Goal: Transaction & Acquisition: Purchase product/service

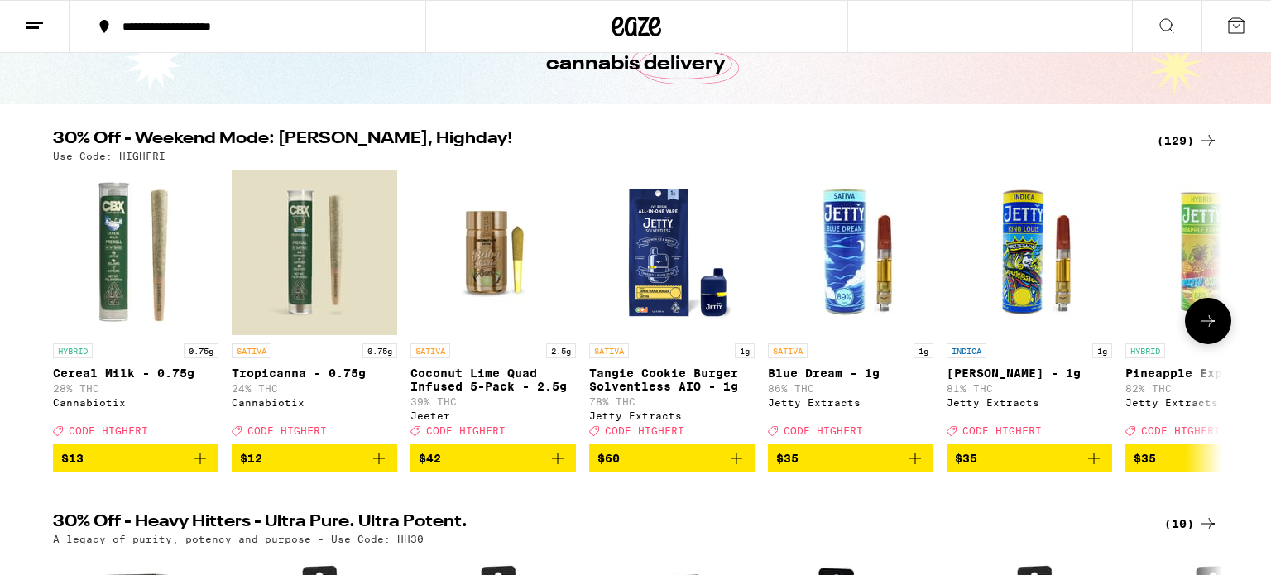
scroll to position [116, 0]
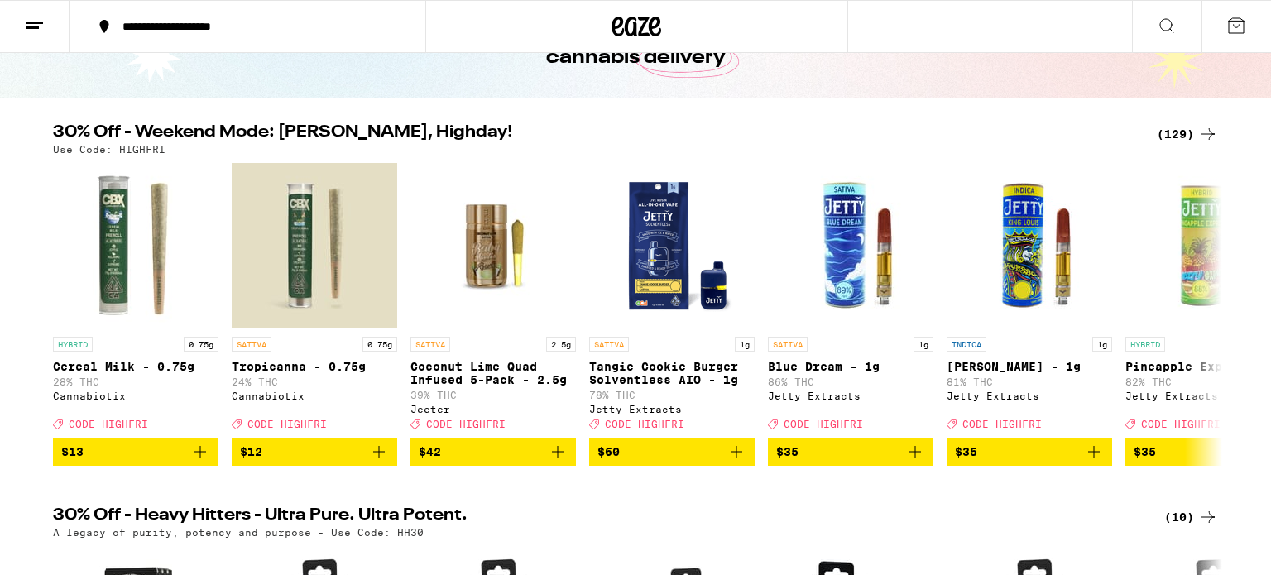
click at [1081, 134] on div "(129)" at bounding box center [1187, 134] width 61 height 20
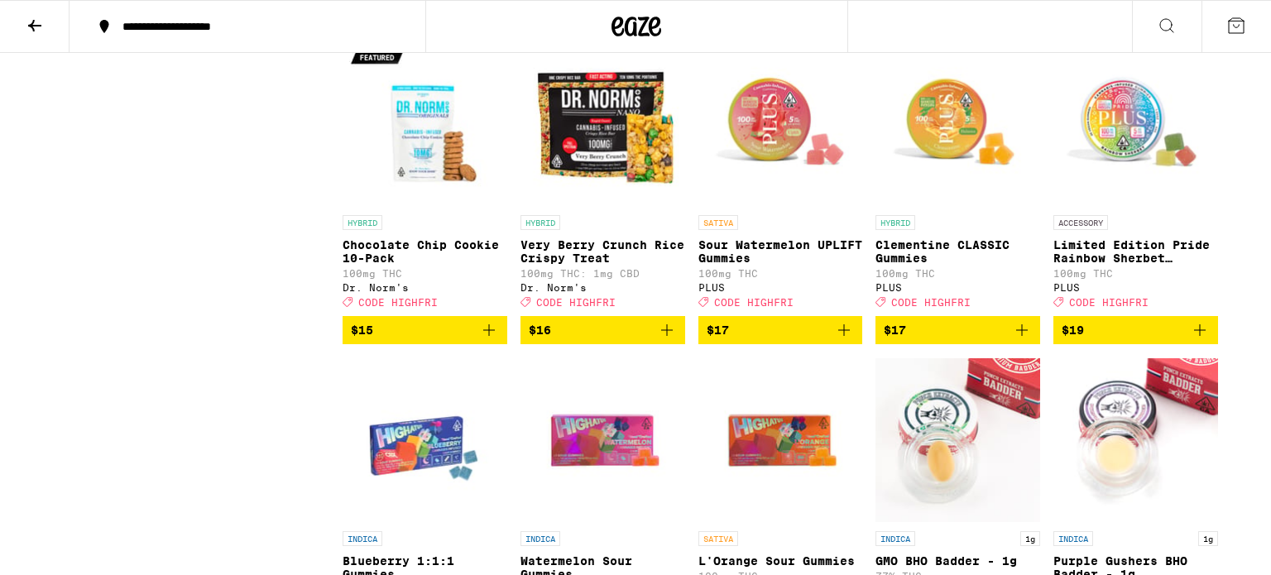
scroll to position [3349, 0]
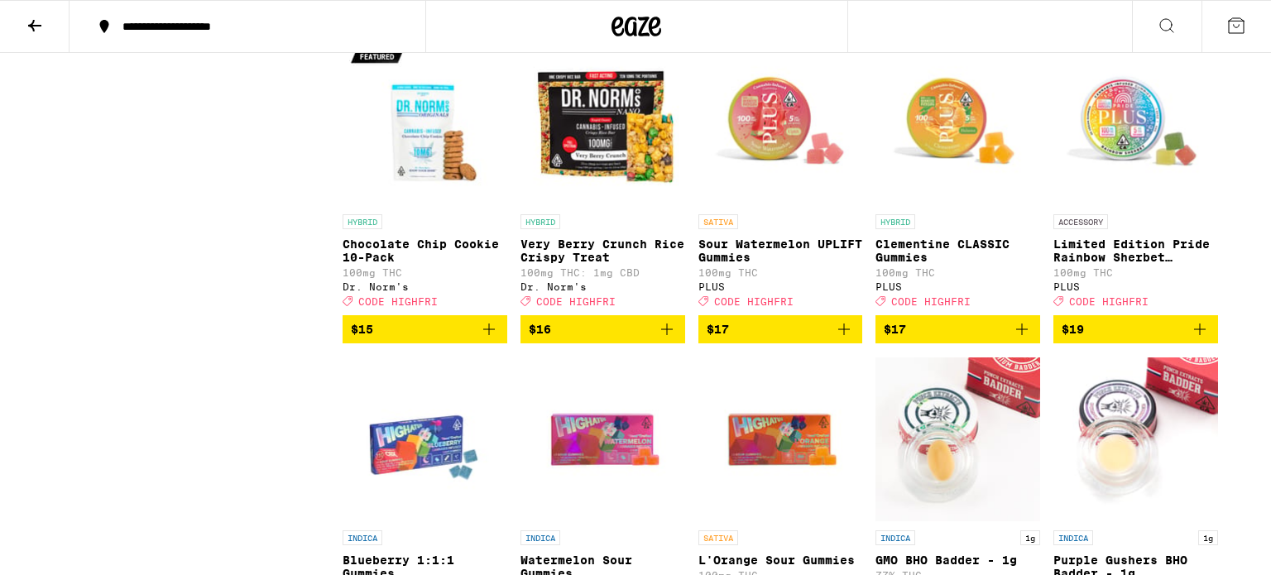
click at [497, 339] on icon "Add to bag" at bounding box center [489, 329] width 20 height 20
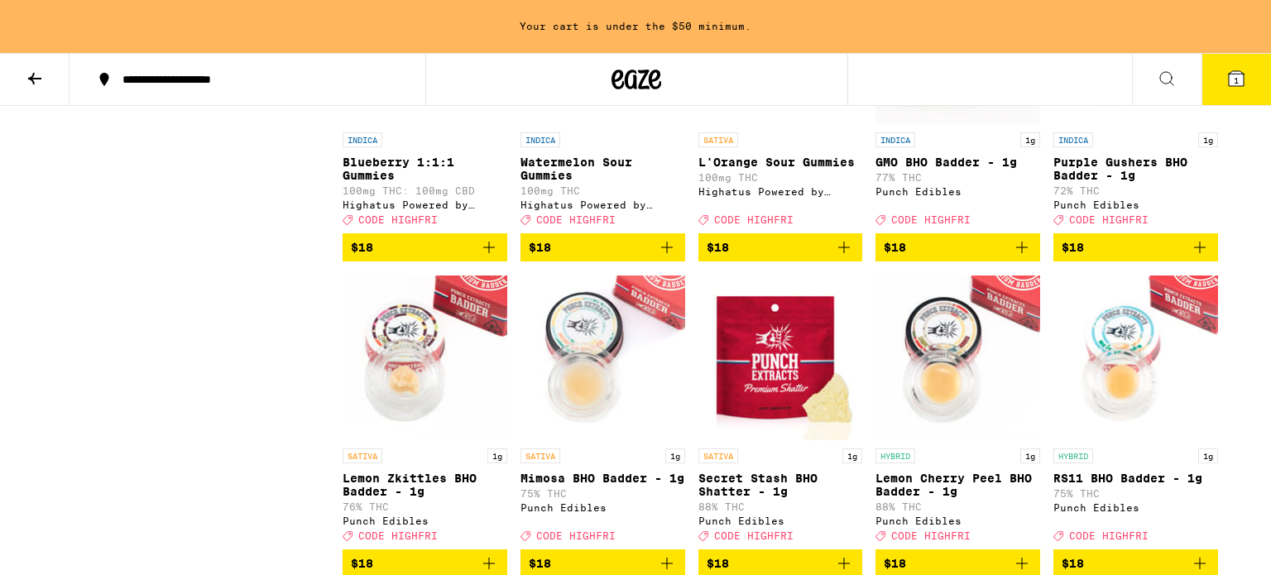
scroll to position [3805, 0]
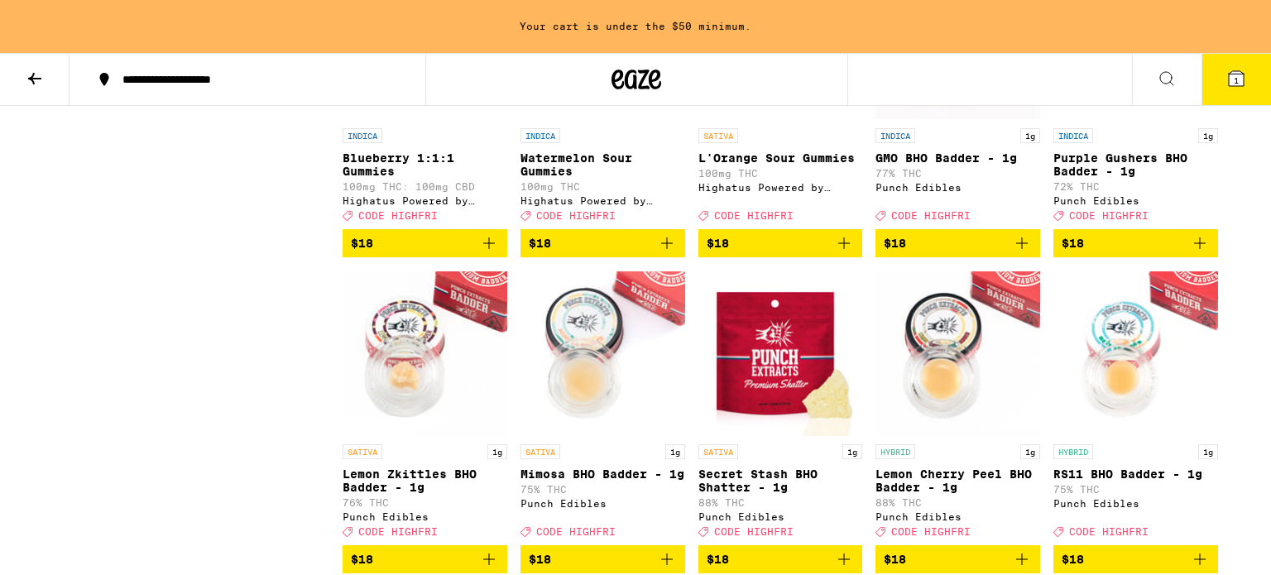
click at [668, 253] on icon "Add to bag" at bounding box center [667, 243] width 20 height 20
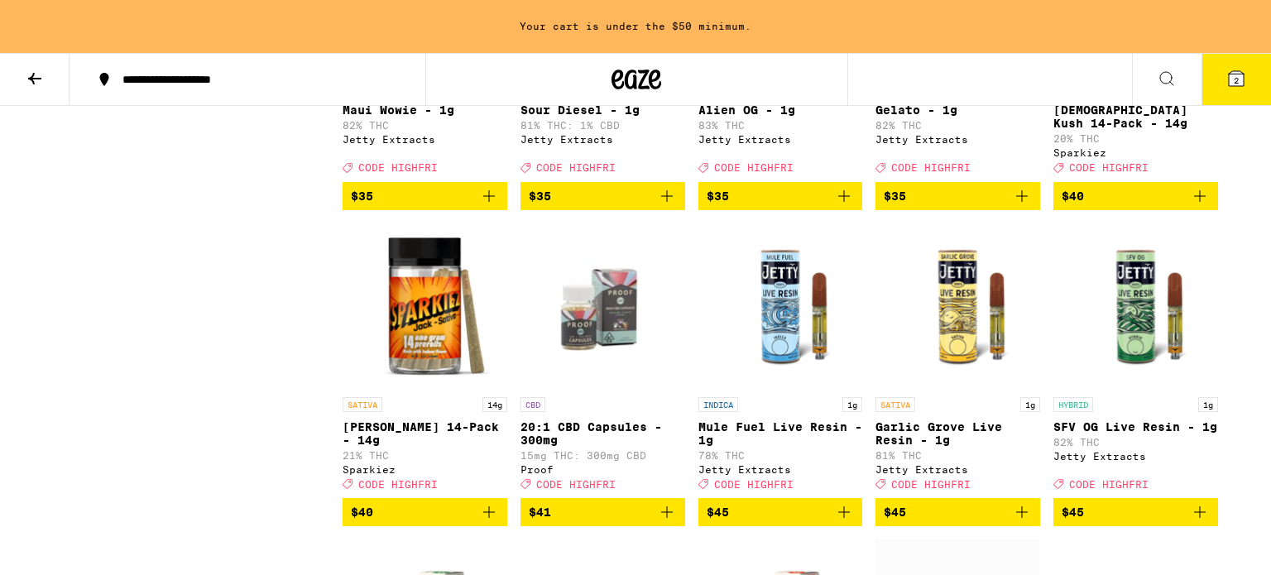
scroll to position [6707, 0]
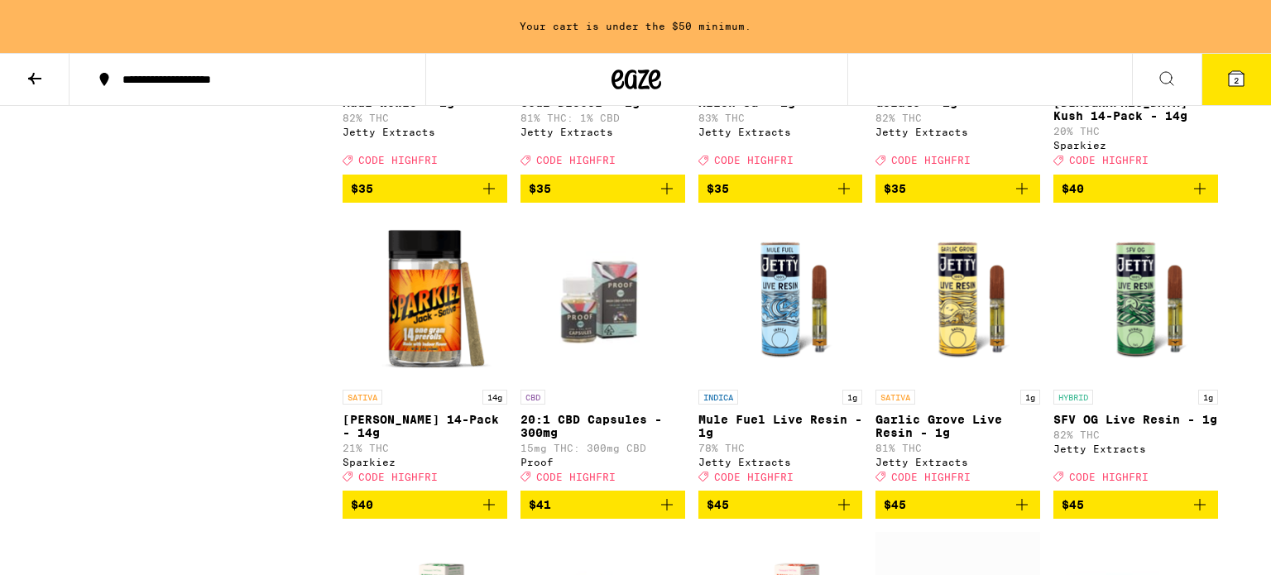
click at [661, 199] on icon "Add to bag" at bounding box center [667, 189] width 20 height 20
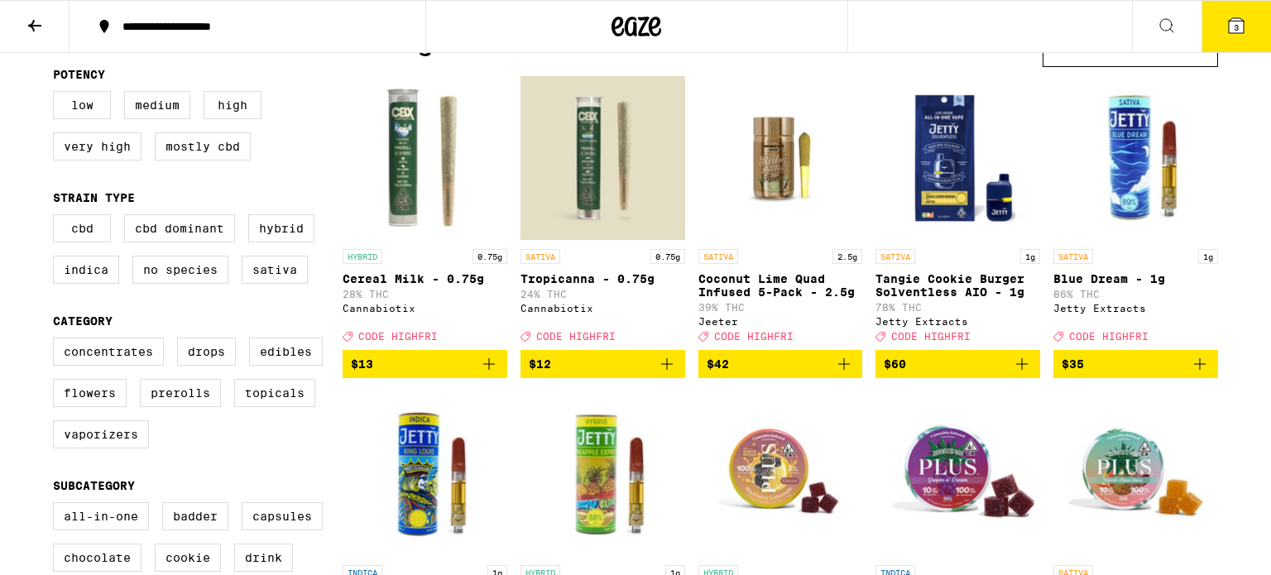
scroll to position [0, 0]
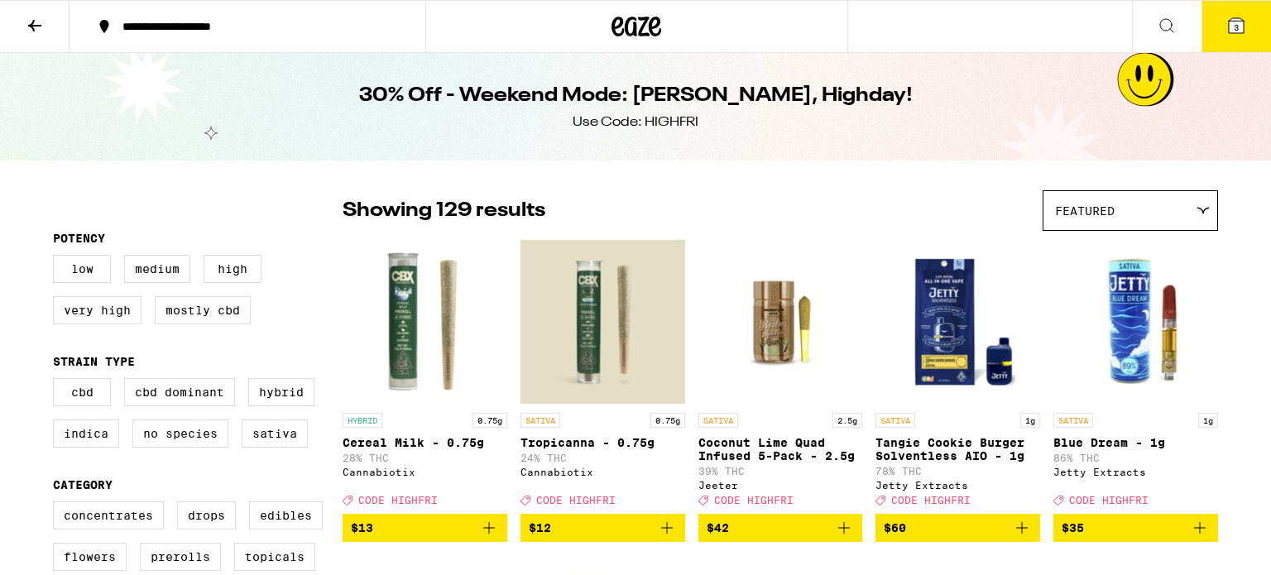
click at [22, 15] on button at bounding box center [35, 27] width 70 height 52
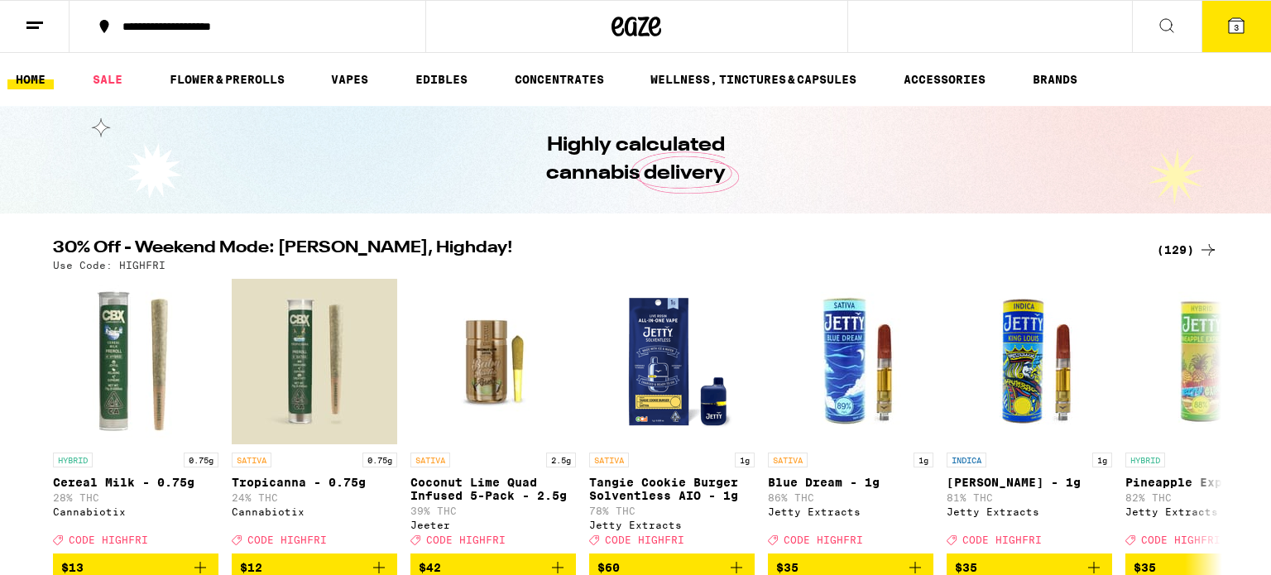
click at [1081, 27] on button at bounding box center [1167, 27] width 70 height 52
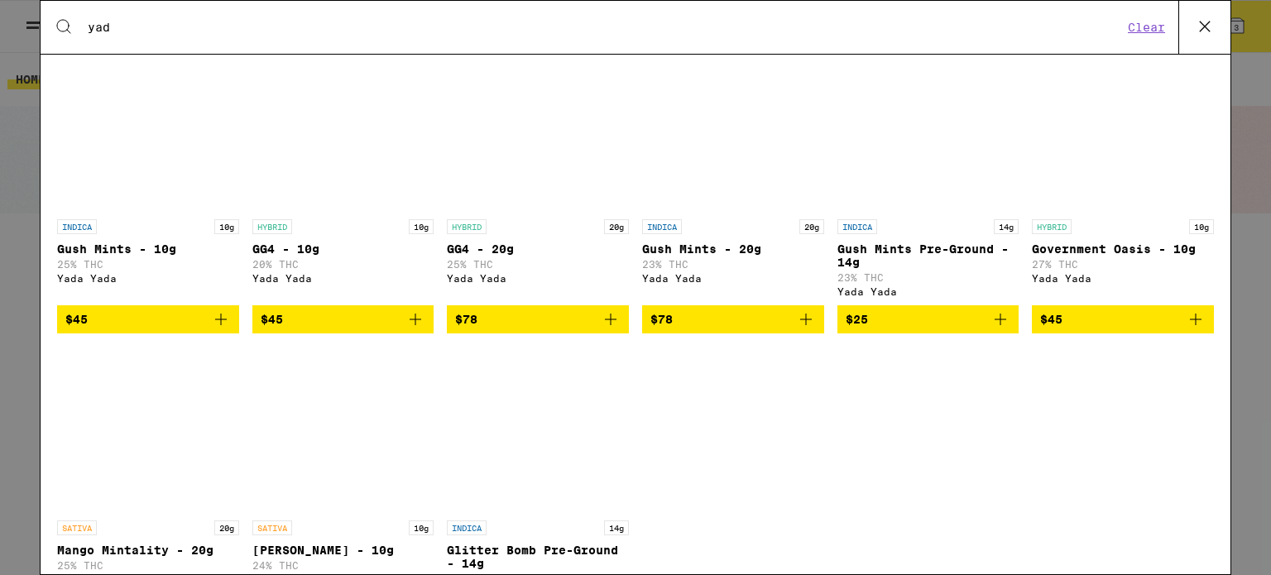
scroll to position [302, 0]
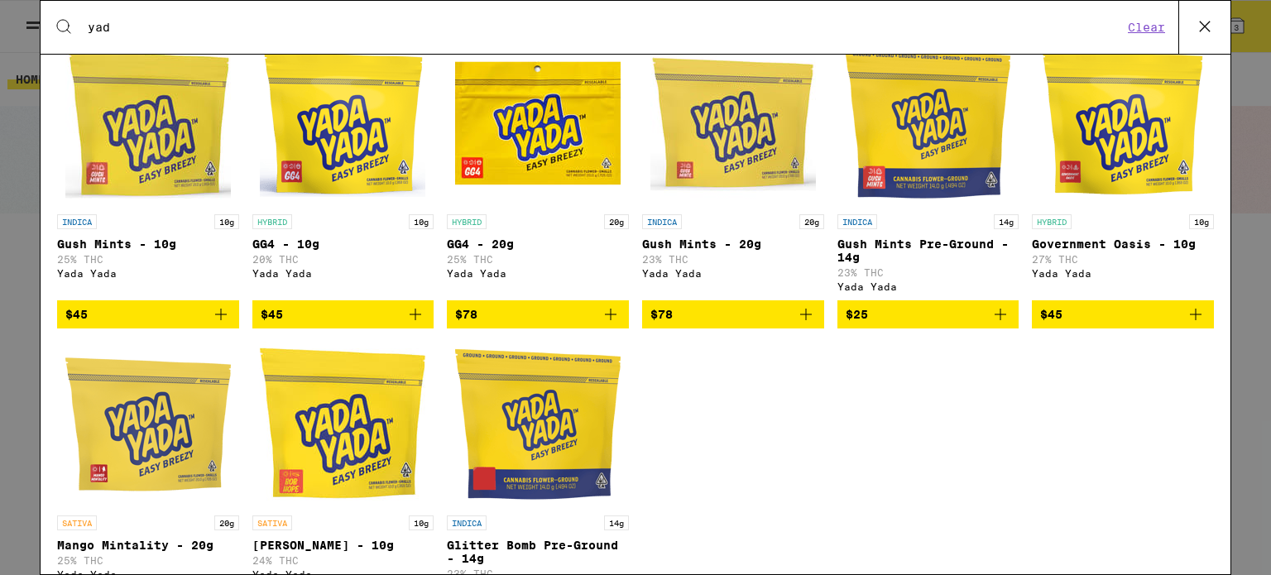
type input "yad"
click at [420, 324] on icon "Add to bag" at bounding box center [416, 315] width 20 height 20
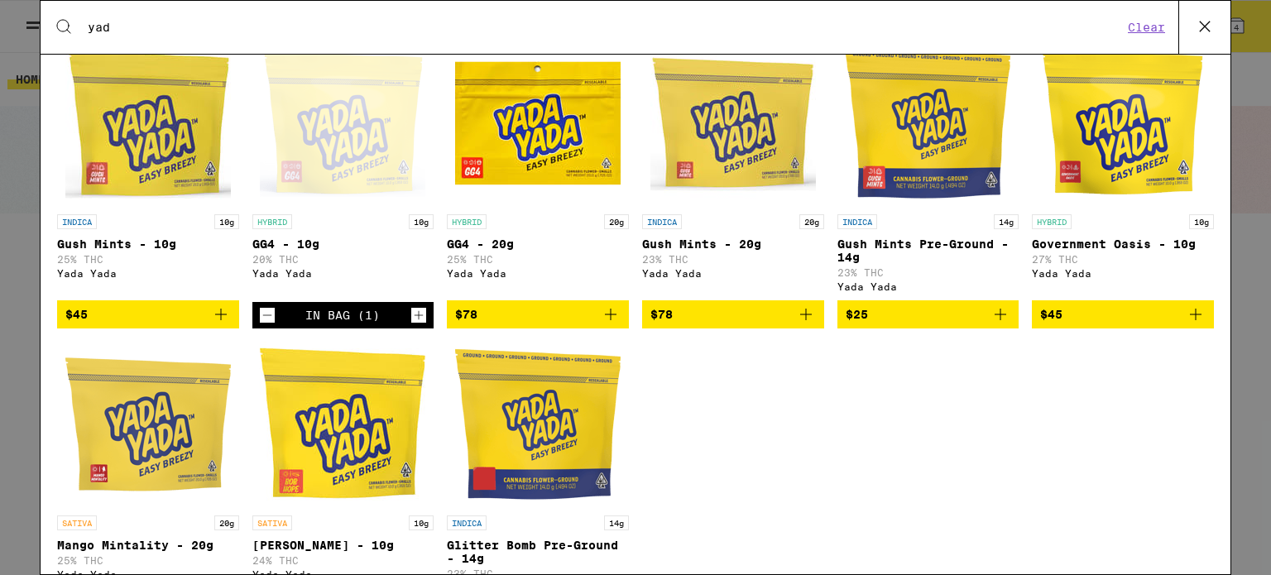
click at [1081, 20] on icon at bounding box center [1205, 26] width 25 height 25
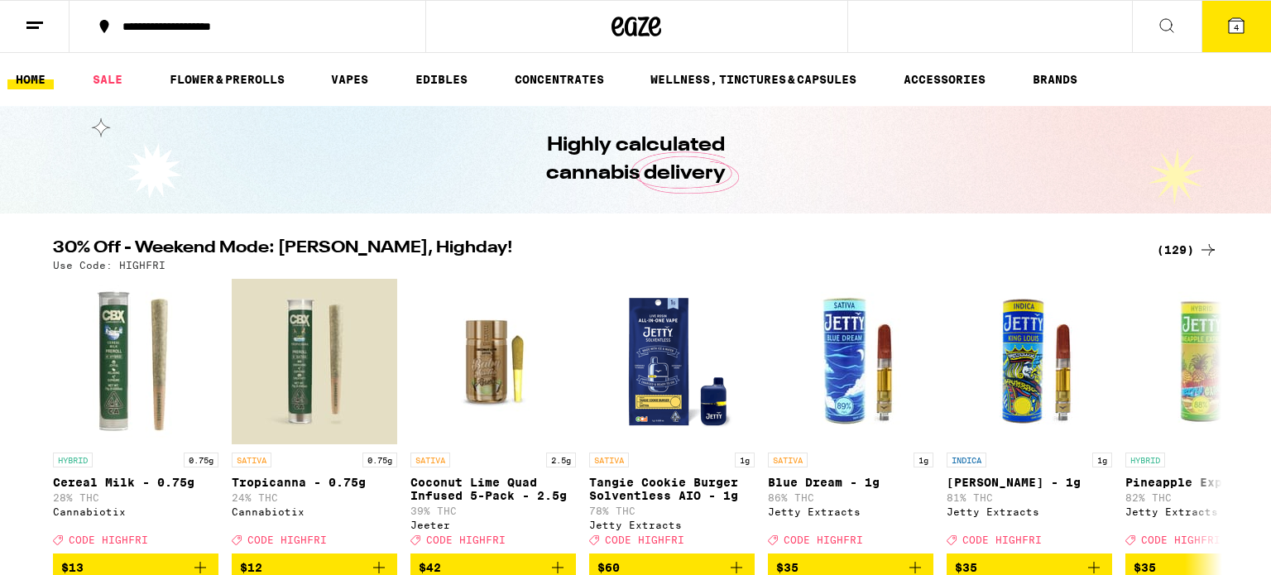
click at [1081, 15] on button "4" at bounding box center [1237, 26] width 70 height 51
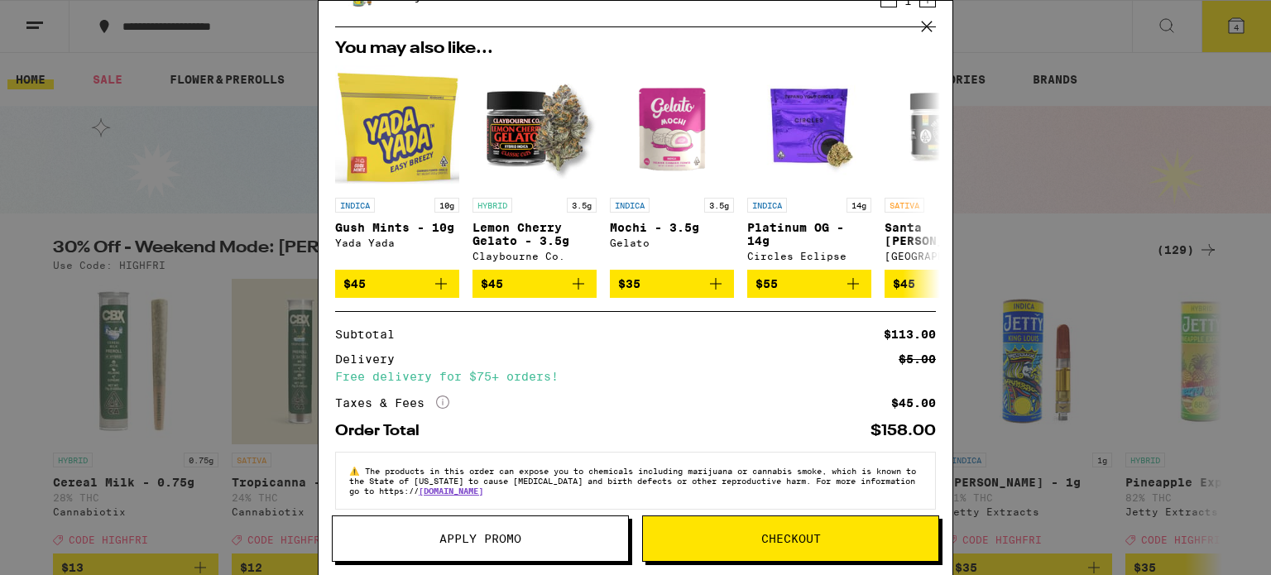
scroll to position [288, 0]
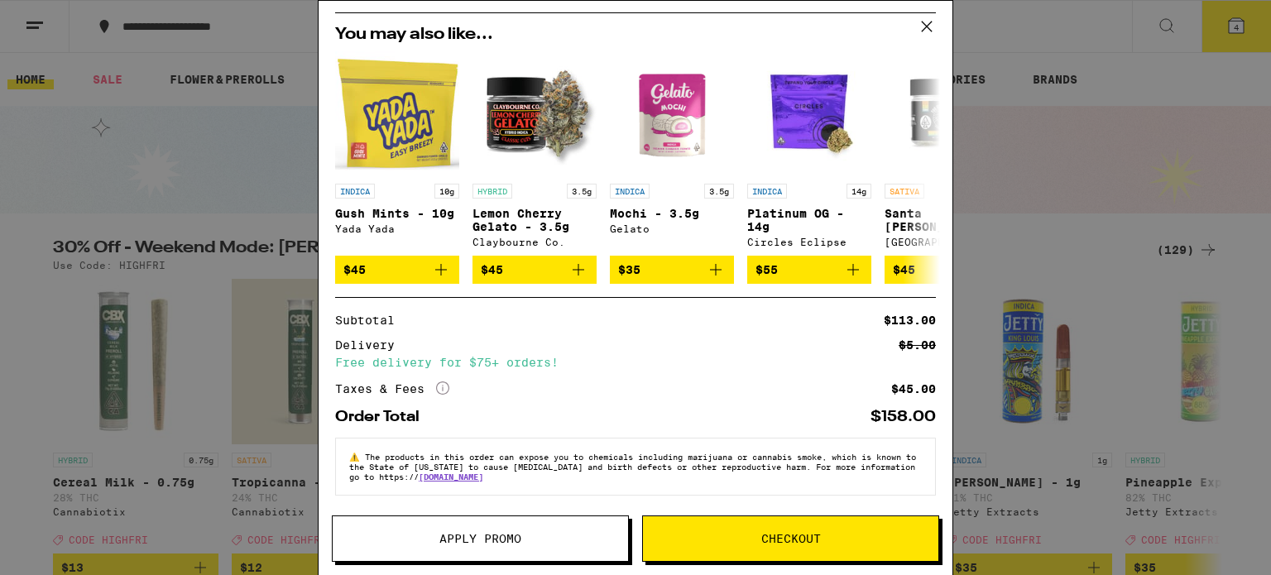
click at [481, 533] on span "Apply Promo" at bounding box center [480, 539] width 82 height 12
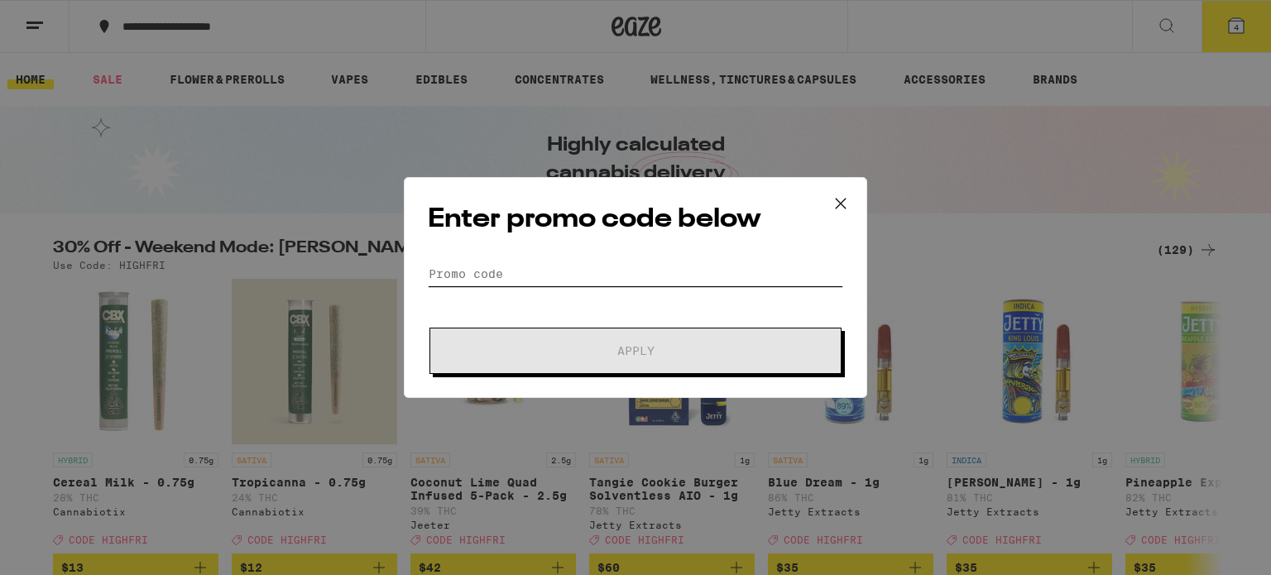
click at [502, 265] on input "Promo Code" at bounding box center [635, 274] width 415 height 25
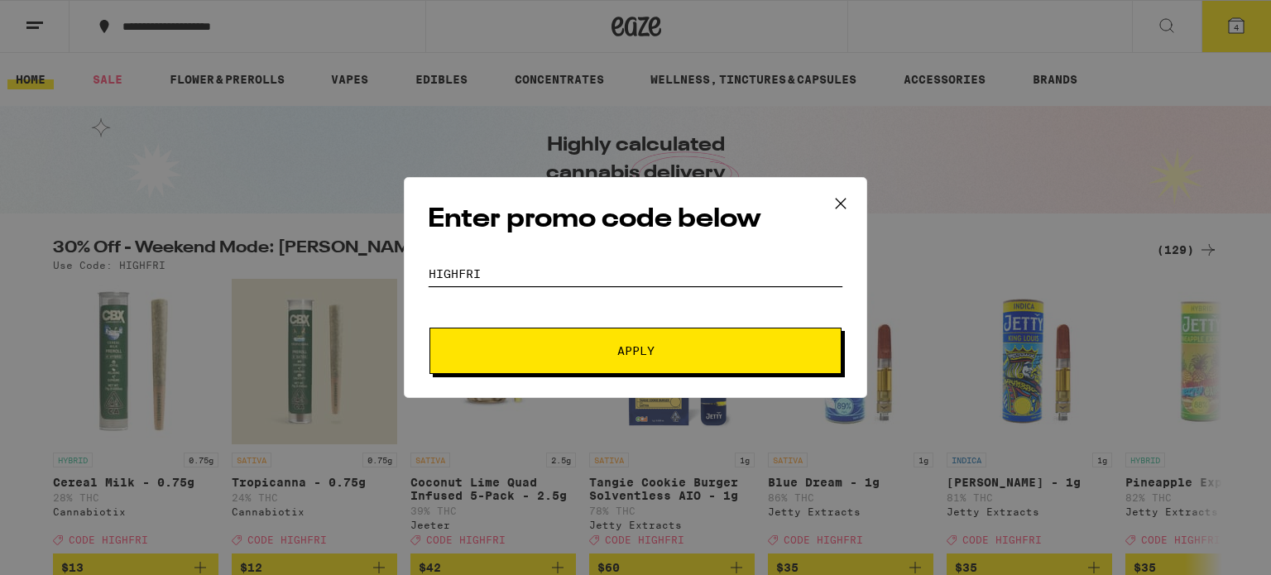
type input "Highfri"
click at [430, 328] on button "Apply" at bounding box center [636, 351] width 412 height 46
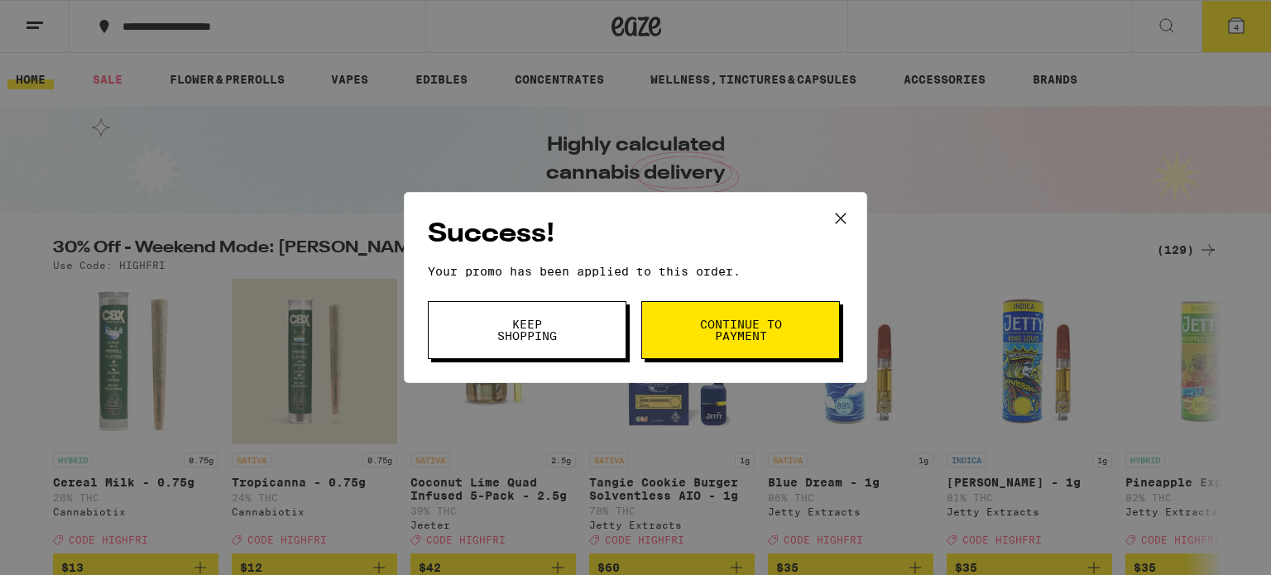
click at [463, 340] on button "Keep Shopping" at bounding box center [527, 330] width 199 height 58
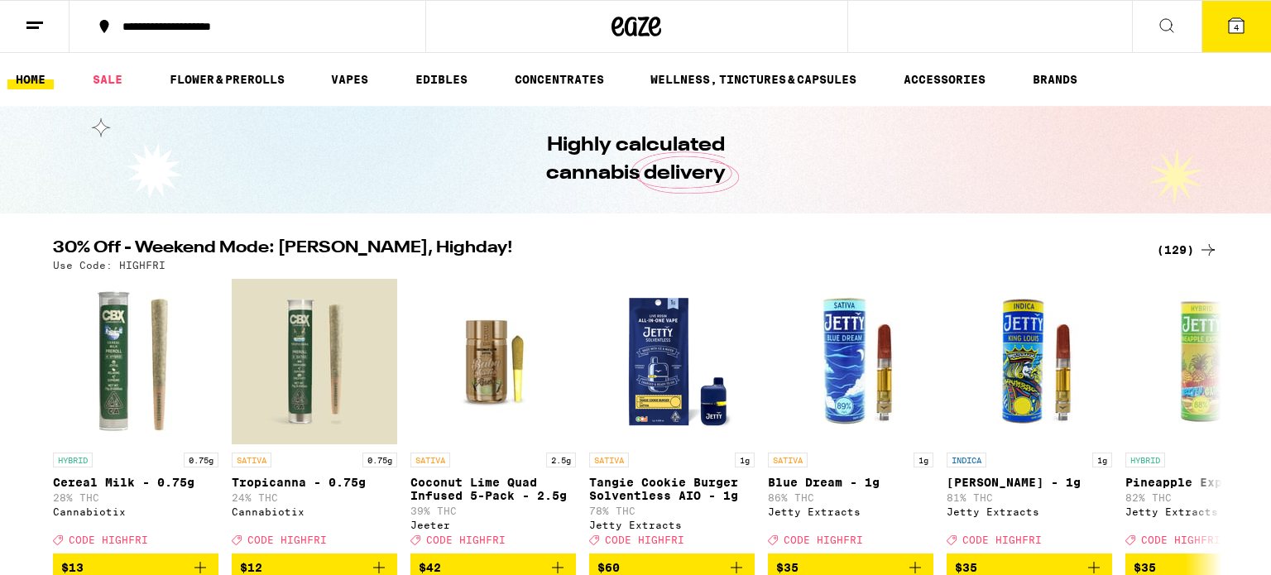
click at [1081, 36] on button "4" at bounding box center [1237, 26] width 70 height 51
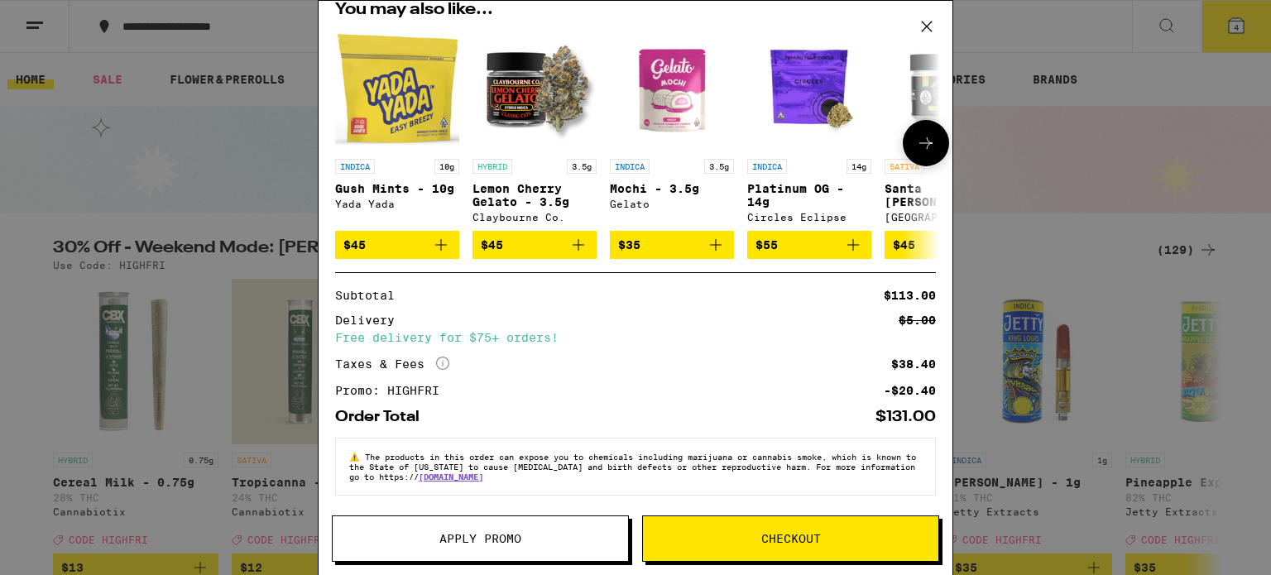
scroll to position [313, 0]
click at [687, 524] on button "Checkout" at bounding box center [790, 539] width 297 height 46
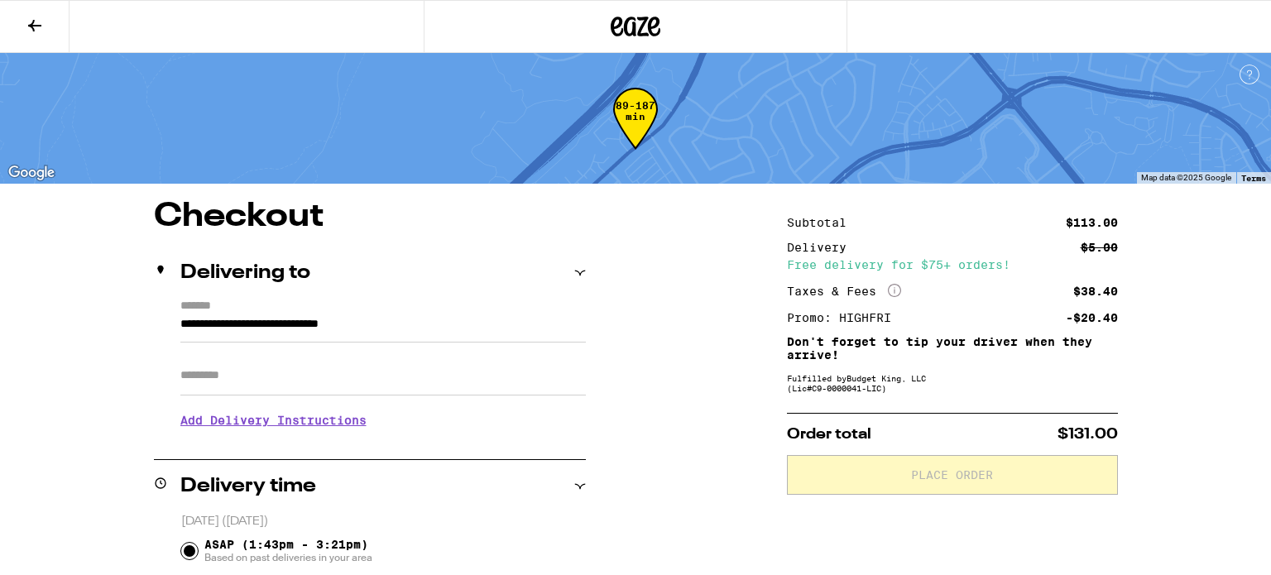
click at [319, 354] on div "Apt/Suite" at bounding box center [383, 369] width 406 height 53
click at [314, 377] on input "Apt/Suite" at bounding box center [383, 376] width 406 height 40
type input "***"
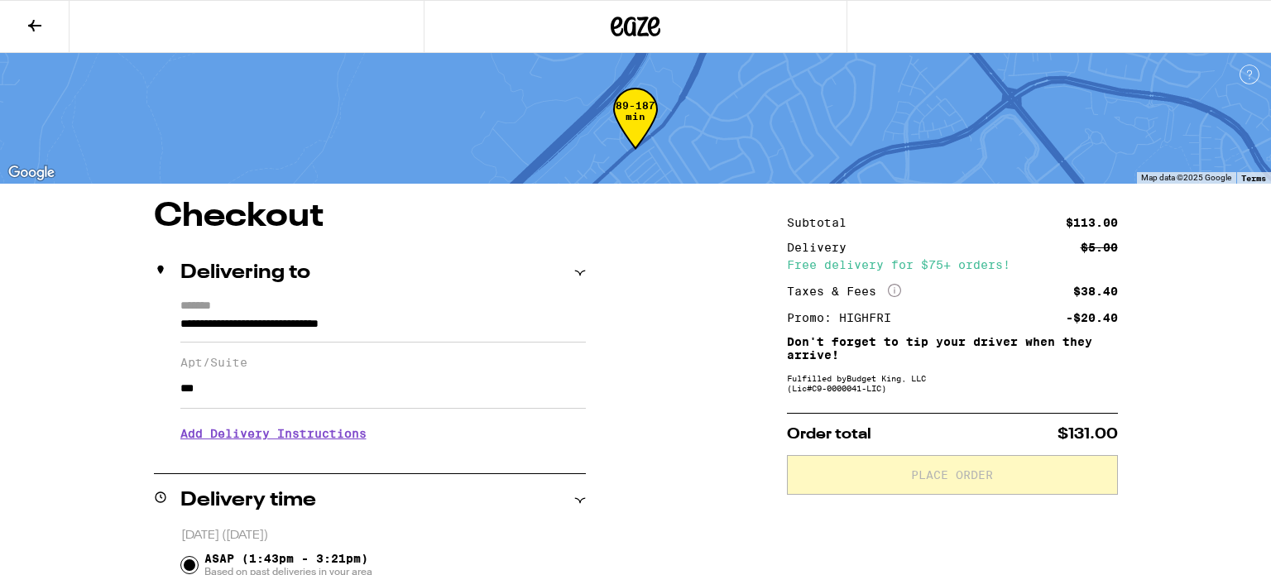
click at [242, 431] on h3 "Add Delivery Instructions" at bounding box center [383, 434] width 406 height 38
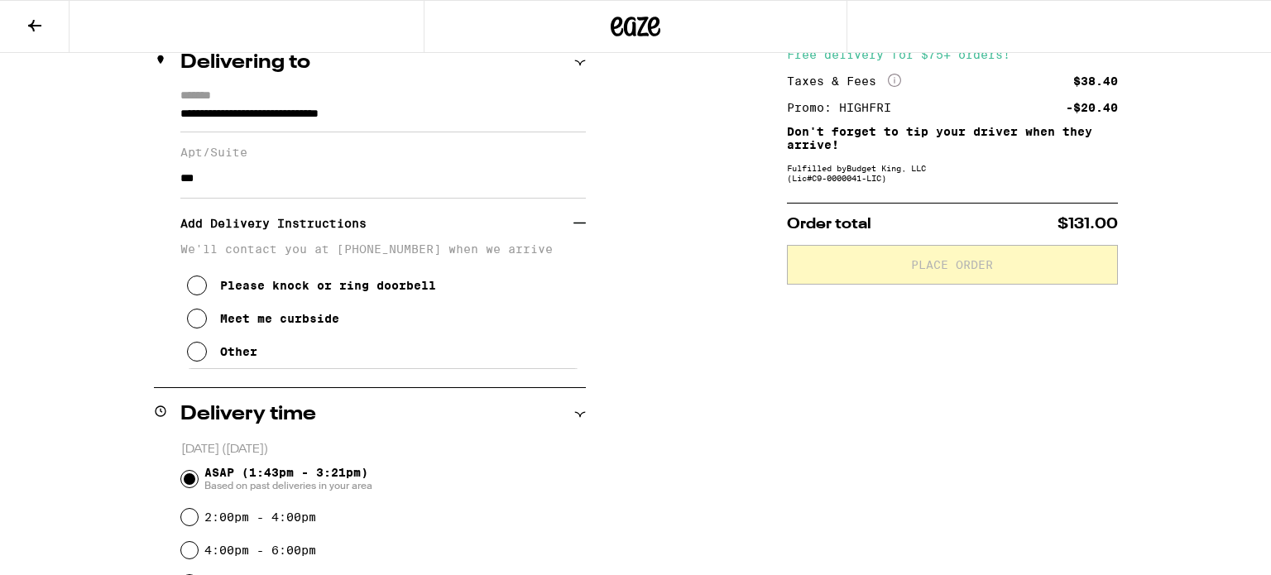
scroll to position [218, 0]
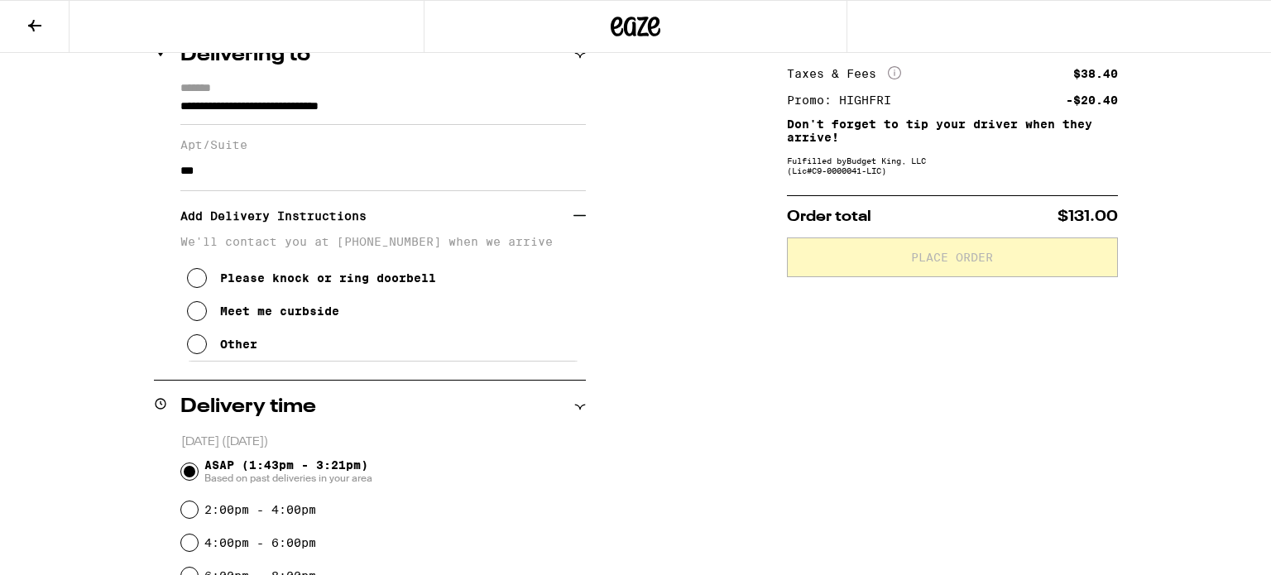
click at [191, 353] on icon at bounding box center [197, 344] width 20 height 20
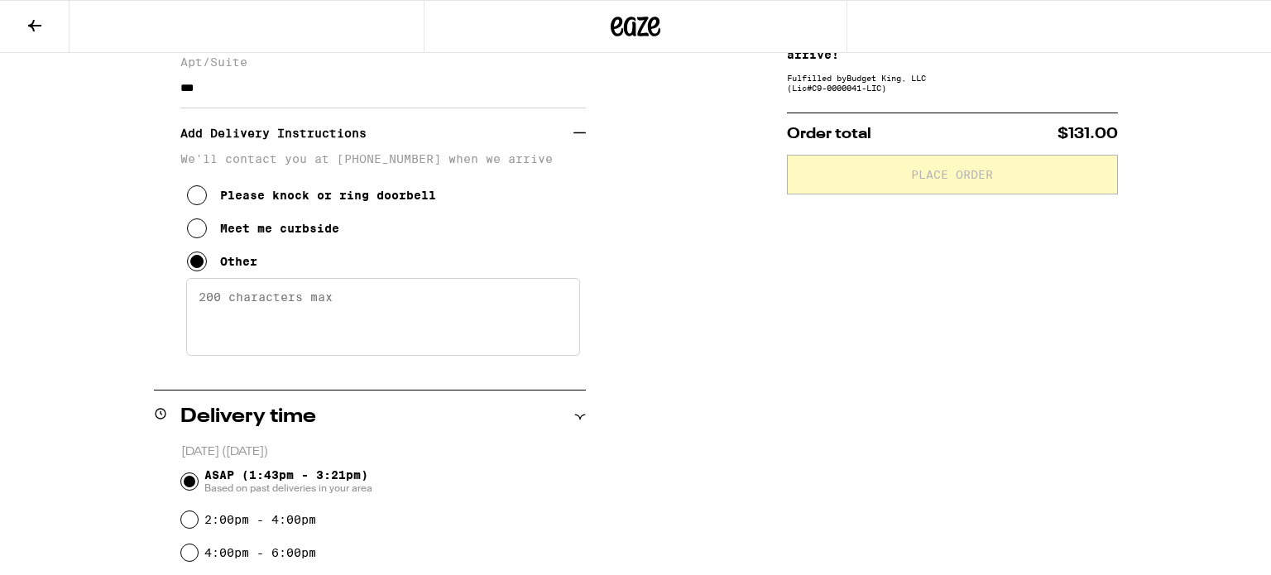
scroll to position [304, 0]
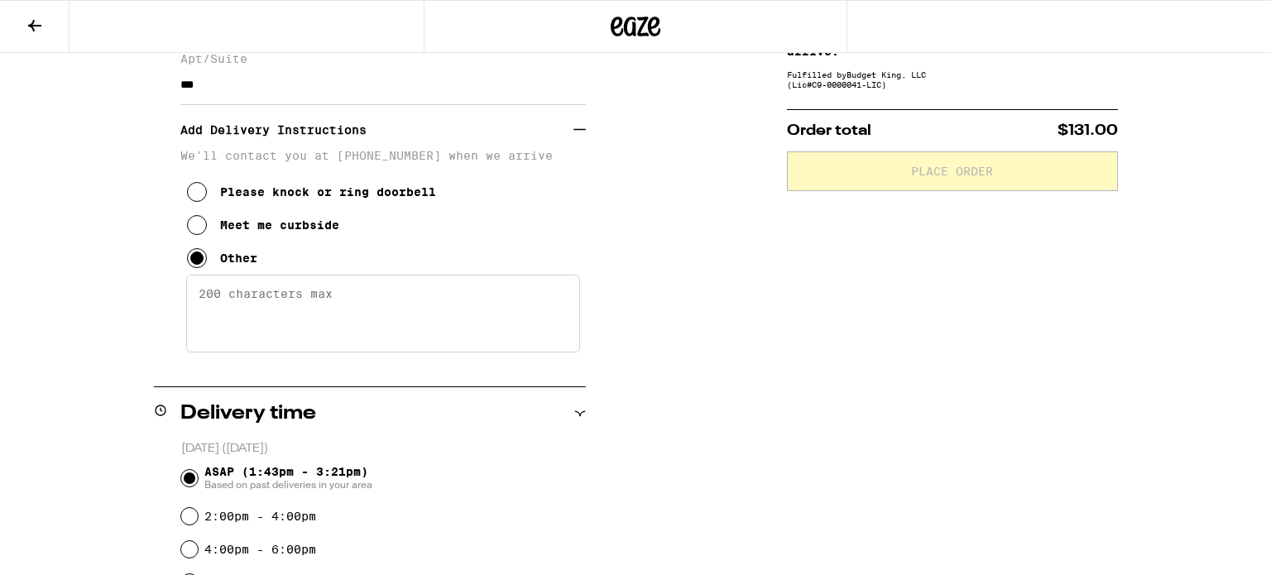
click at [319, 310] on textarea "Enter any other delivery instructions you want driver to know" at bounding box center [383, 314] width 394 height 78
type textarea "q"
type textarea "waterford"
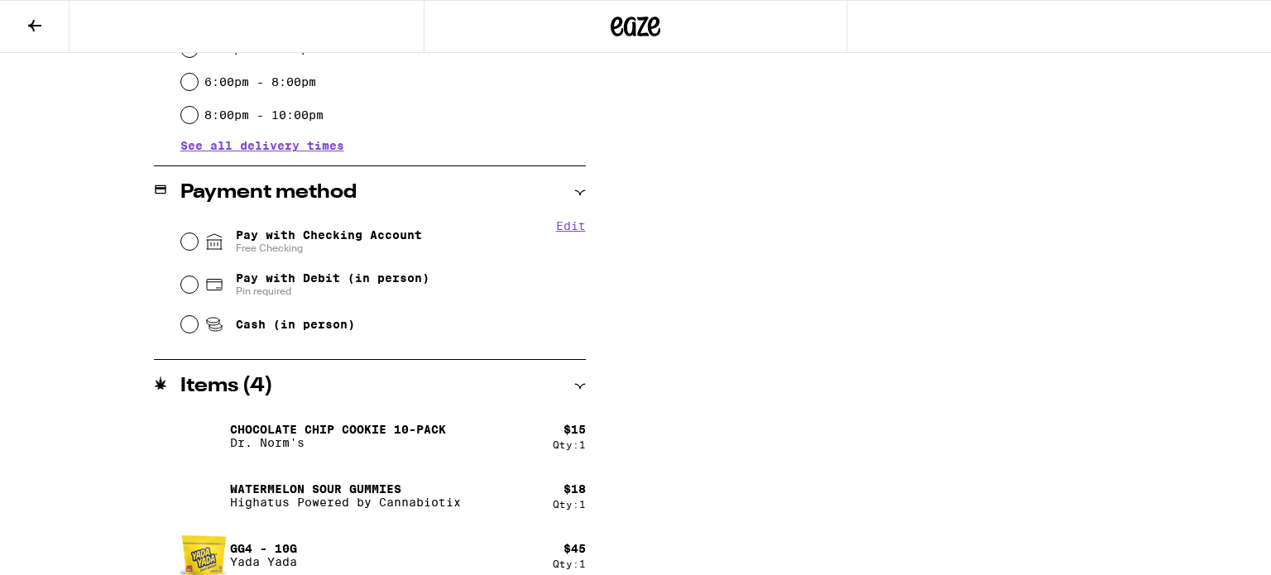
scroll to position [806, 0]
type textarea "[GEOGRAPHIC_DATA], building 12 apartment # 168"
click at [194, 238] on input "Pay with Checking Account Free Checking" at bounding box center [189, 240] width 17 height 17
radio input "true"
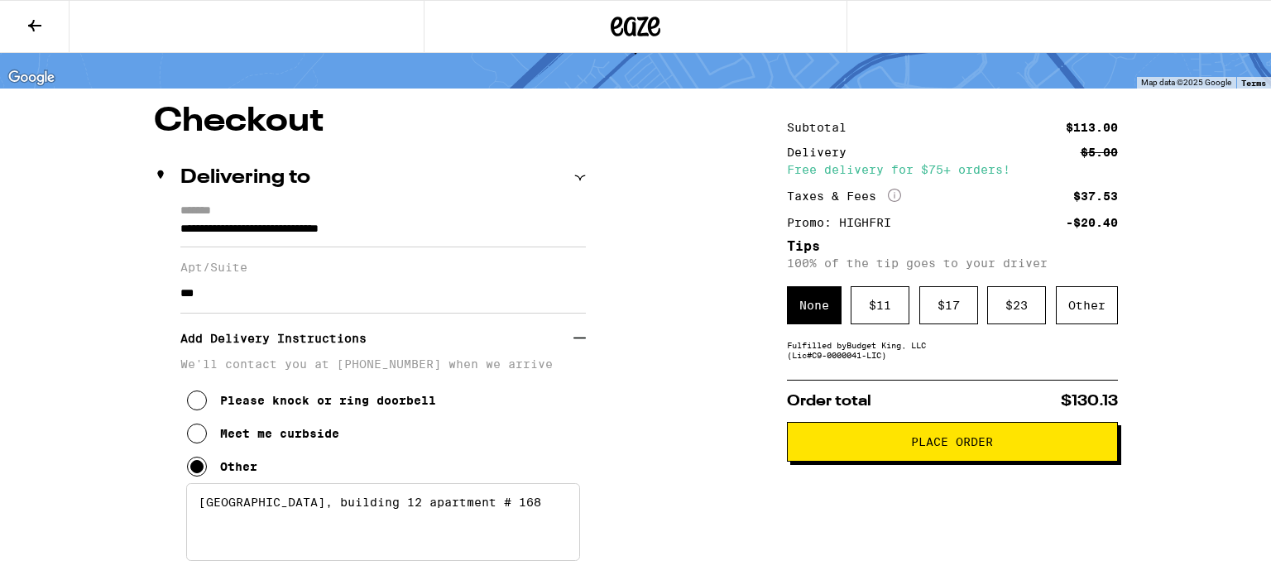
scroll to position [96, 0]
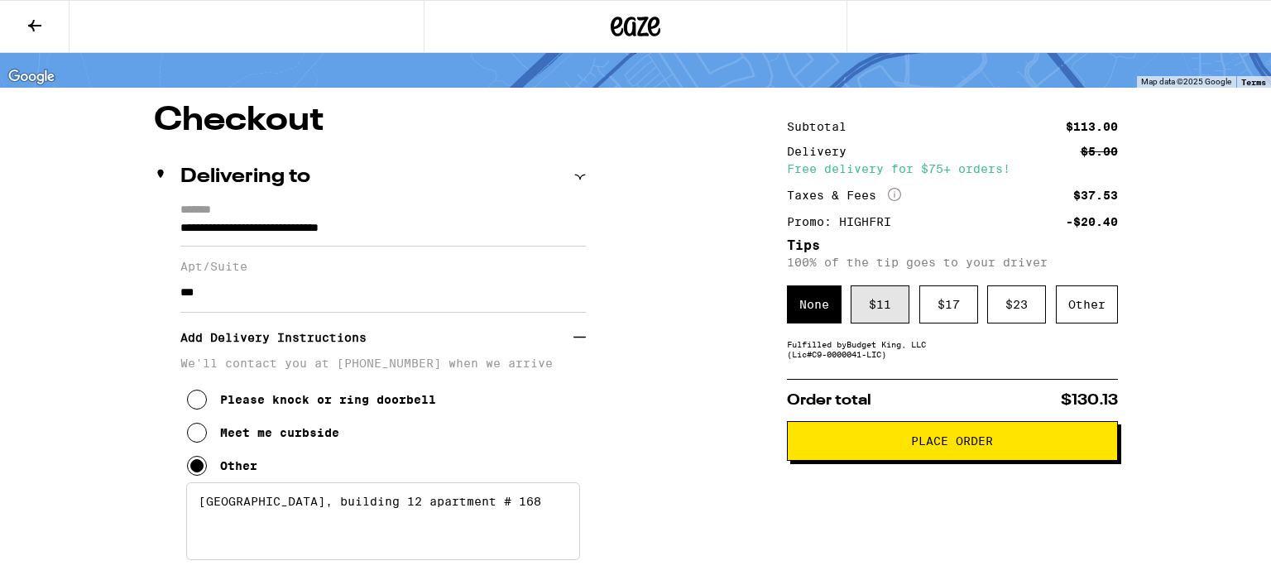
click at [891, 312] on div "$ 11" at bounding box center [880, 305] width 59 height 38
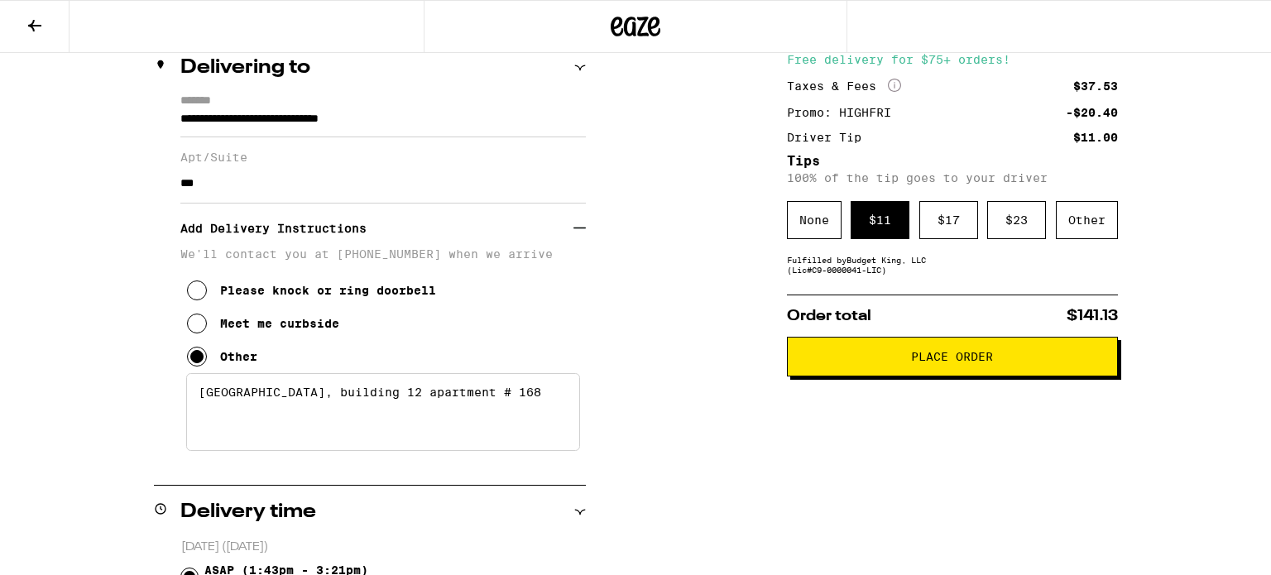
scroll to position [209, 0]
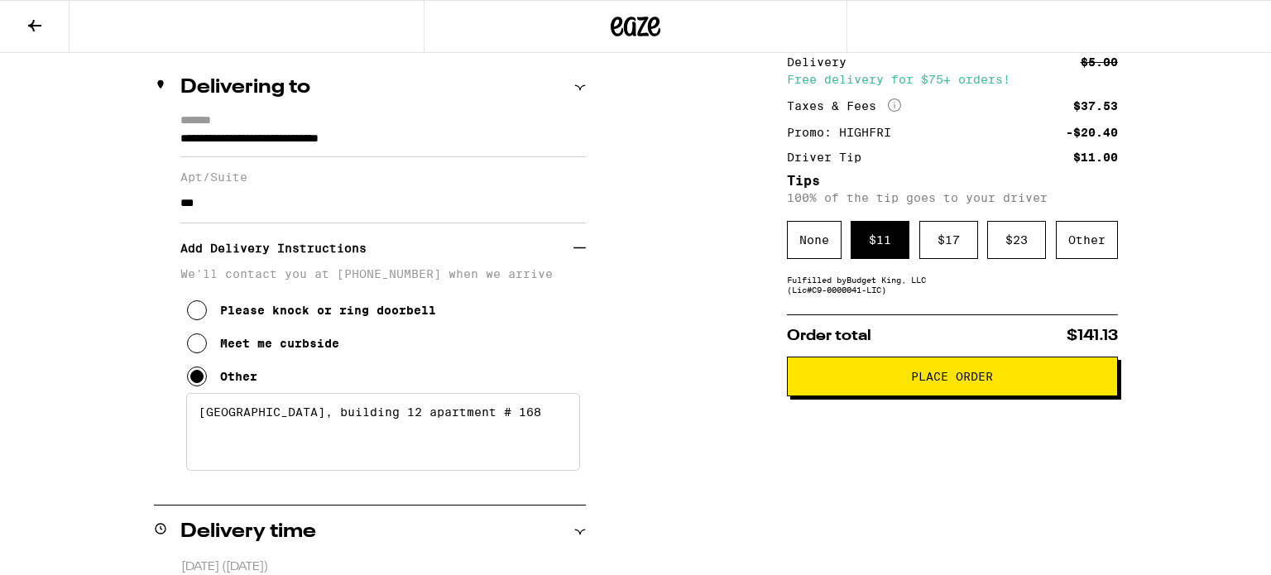
scroll to position [188, 0]
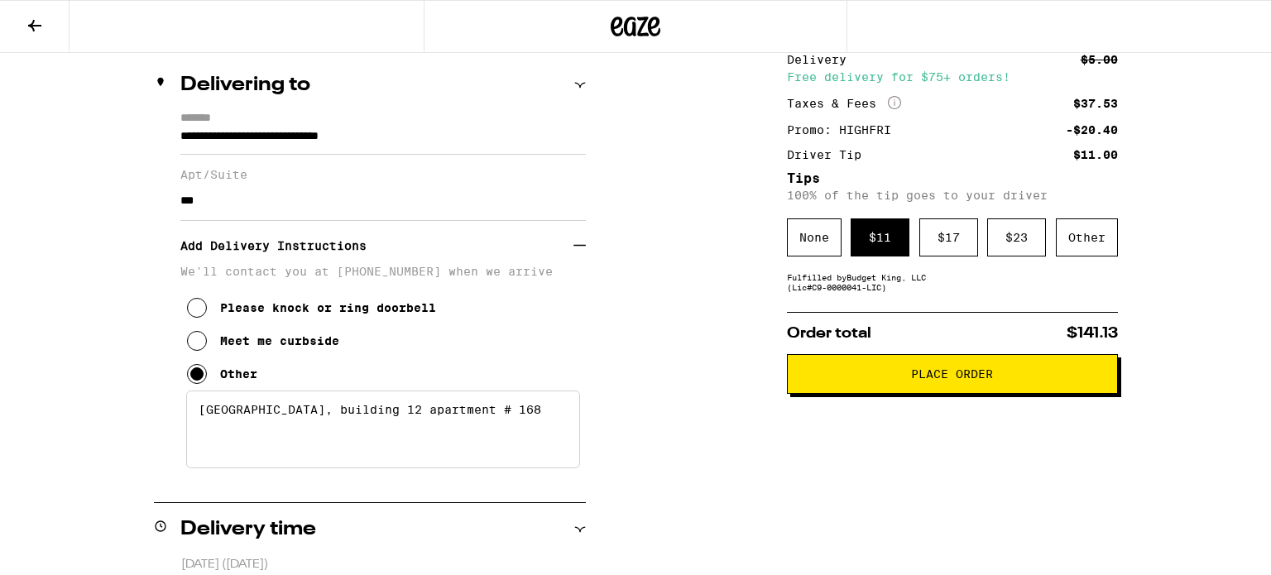
click at [330, 439] on textarea "[GEOGRAPHIC_DATA], building 12 apartment # 168" at bounding box center [383, 430] width 394 height 78
type textarea "[GEOGRAPHIC_DATA], building 12 apartment # 168"
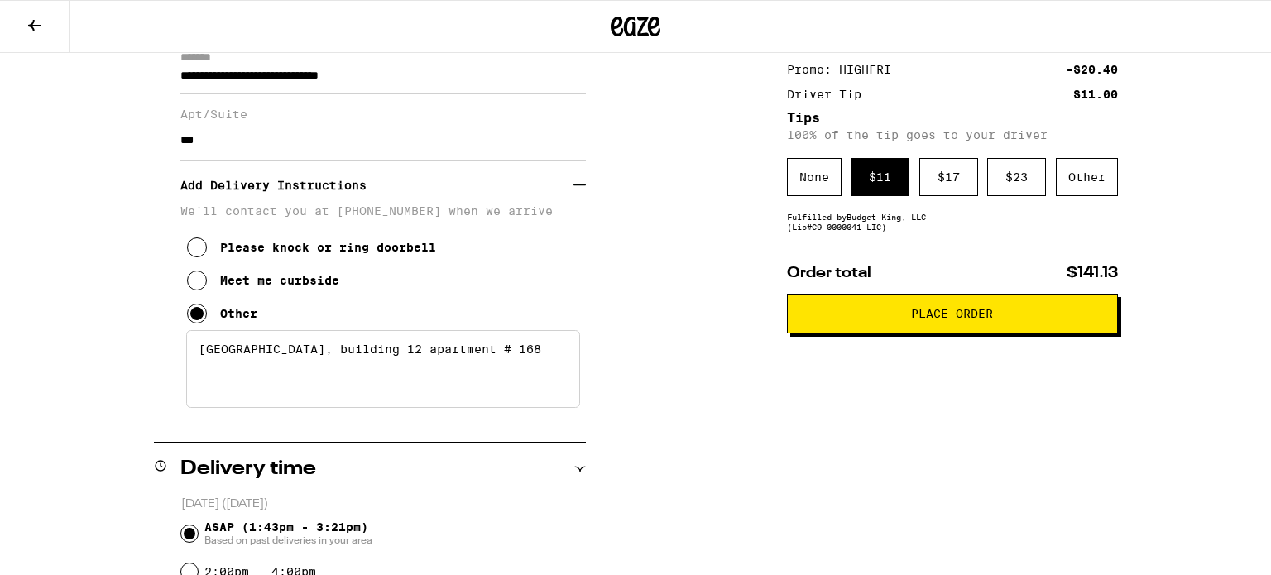
scroll to position [238, 0]
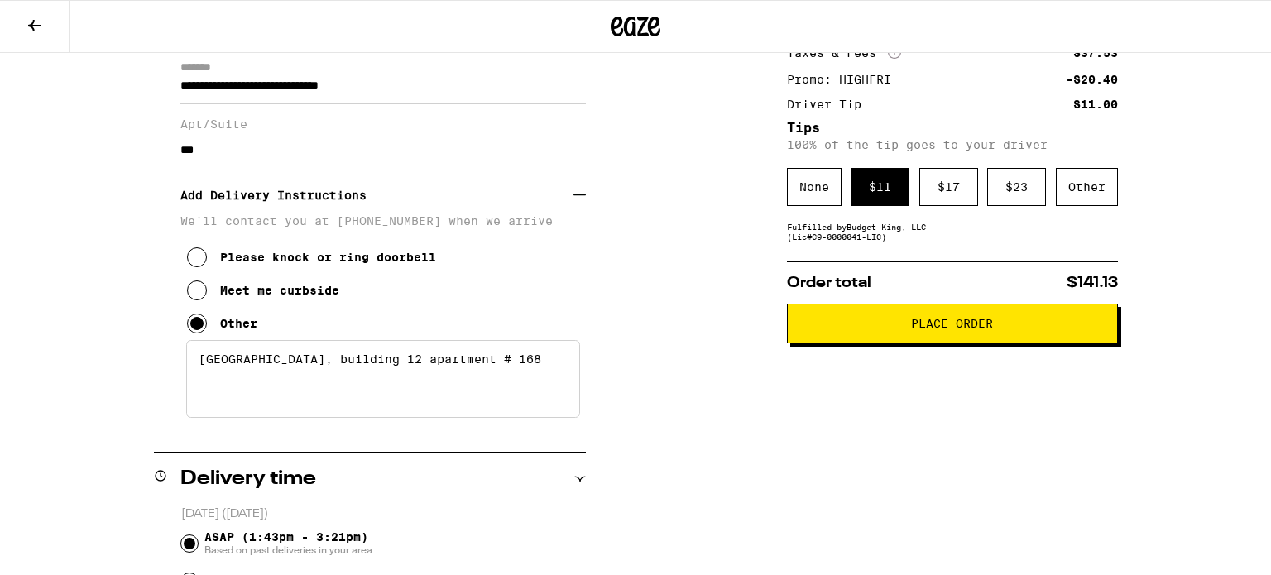
click at [905, 323] on span "Place Order" at bounding box center [952, 324] width 303 height 12
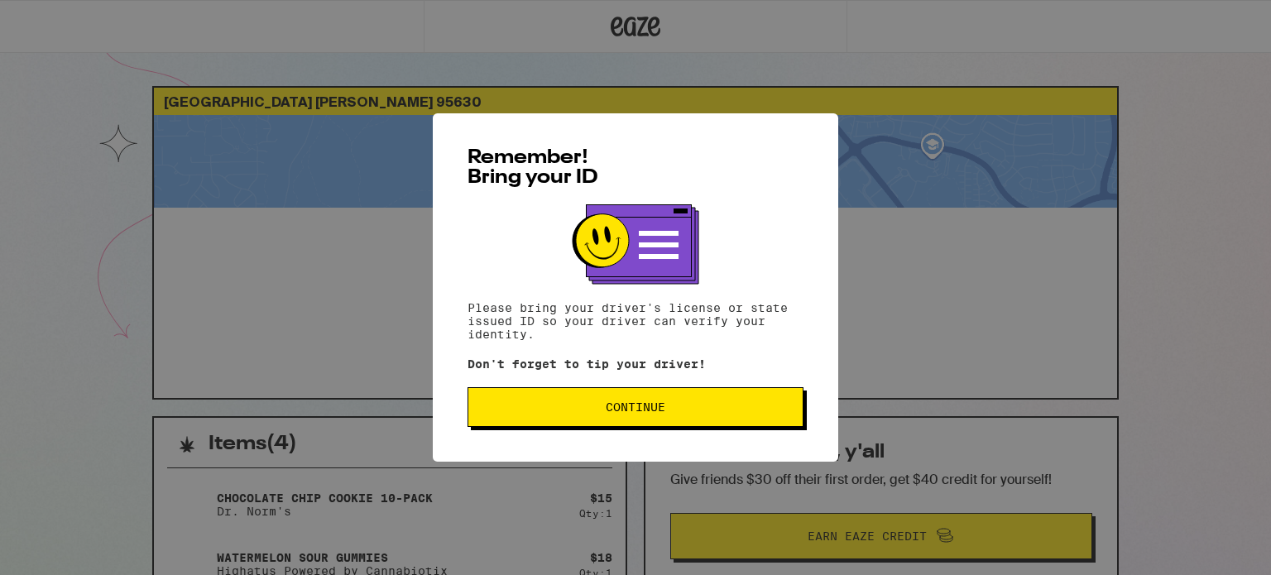
click at [725, 393] on button "Continue" at bounding box center [636, 407] width 336 height 40
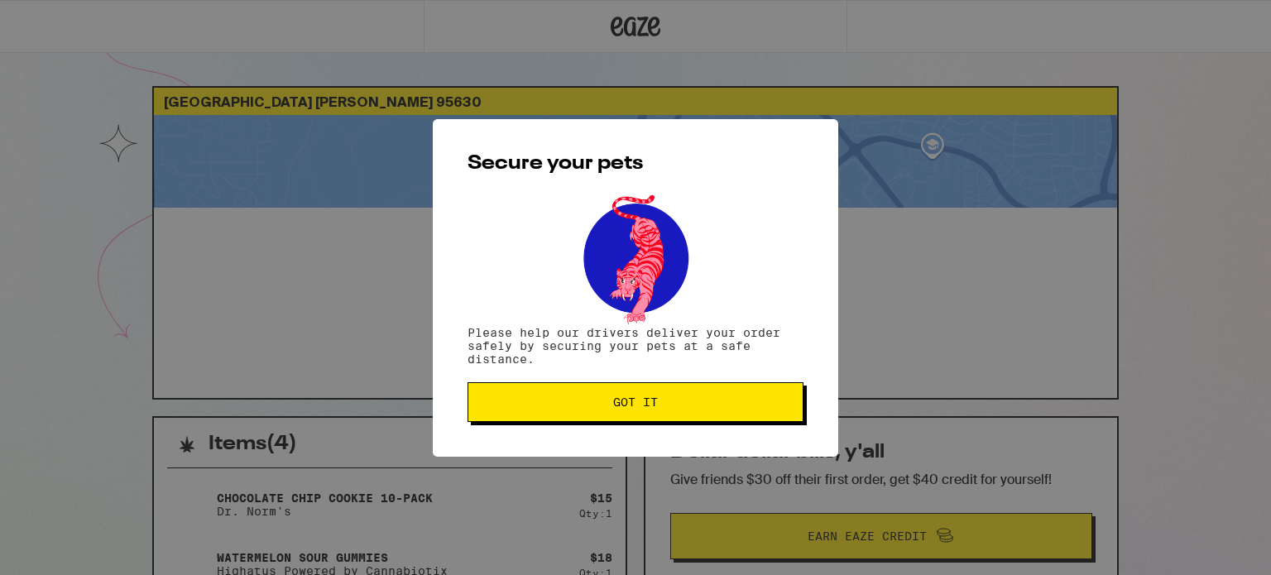
click at [725, 393] on button "Got it" at bounding box center [636, 402] width 336 height 40
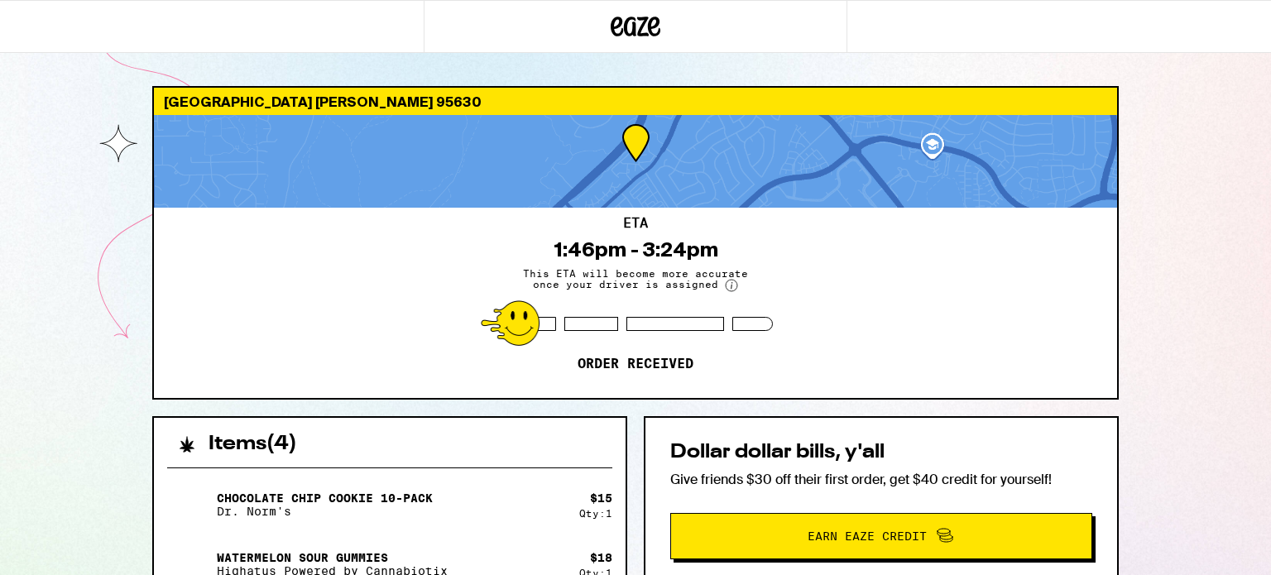
click at [729, 282] on circle at bounding box center [732, 286] width 12 height 12
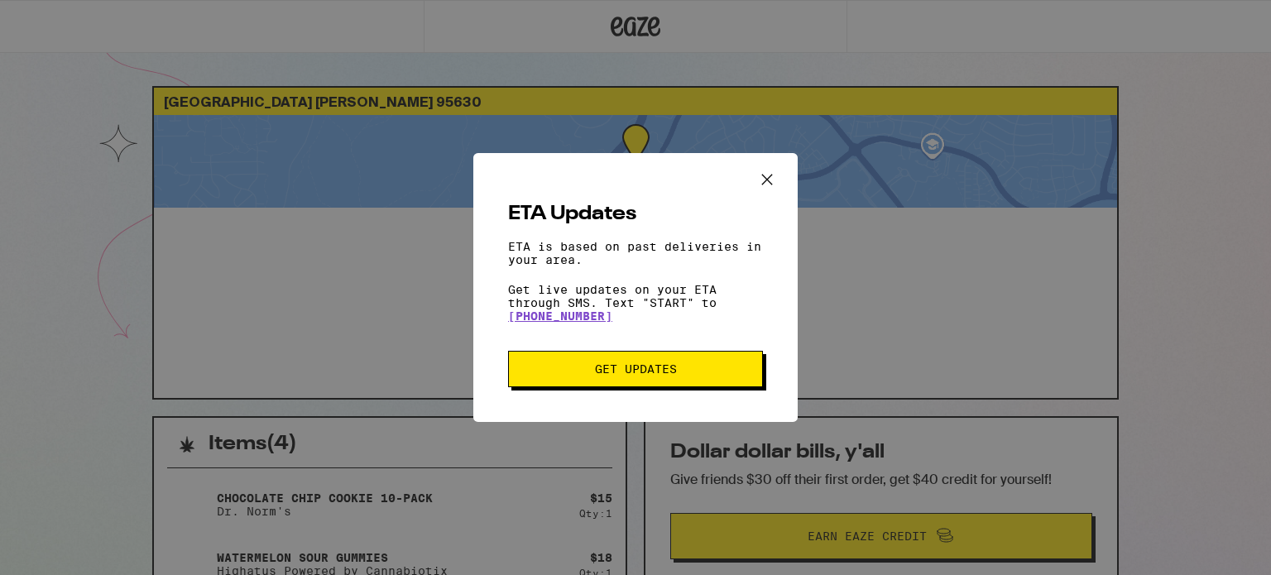
click at [768, 177] on icon "Close ETA information modal" at bounding box center [767, 179] width 10 height 10
